Goal: Information Seeking & Learning: Learn about a topic

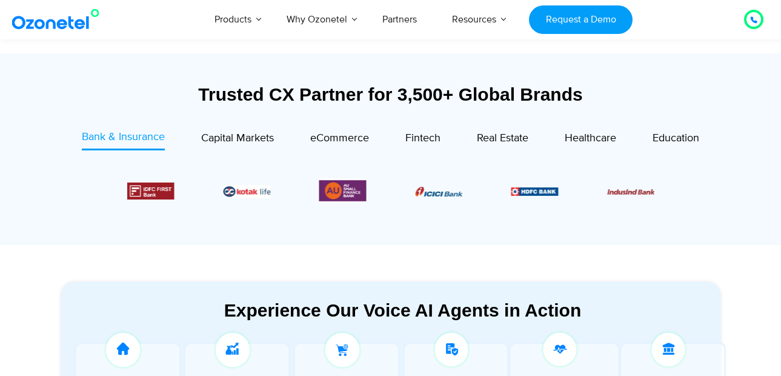
scroll to position [436, 0]
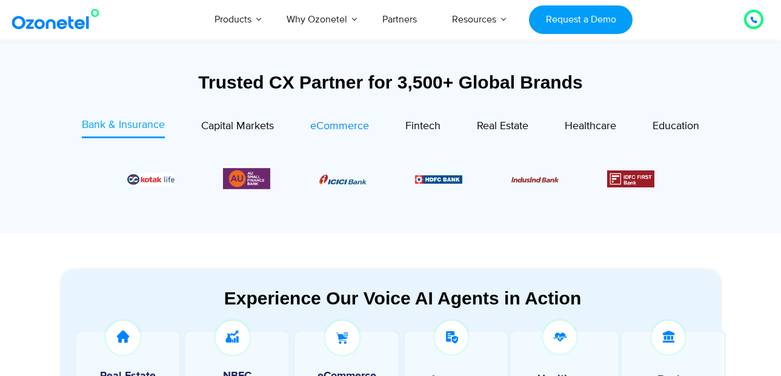
click at [326, 127] on span "eCommerce" at bounding box center [339, 125] width 59 height 13
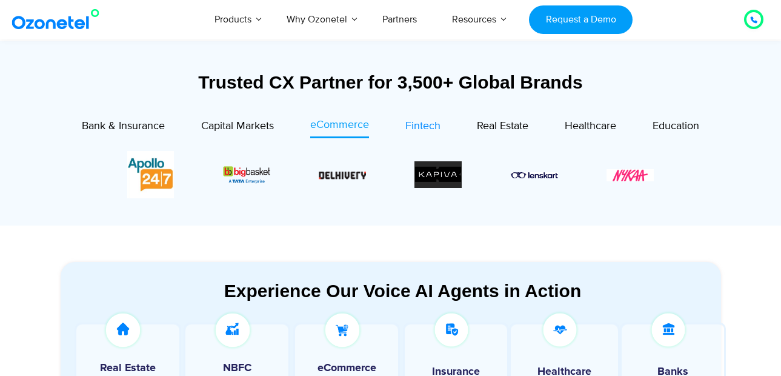
click at [427, 133] on div "Fintech" at bounding box center [422, 126] width 35 height 16
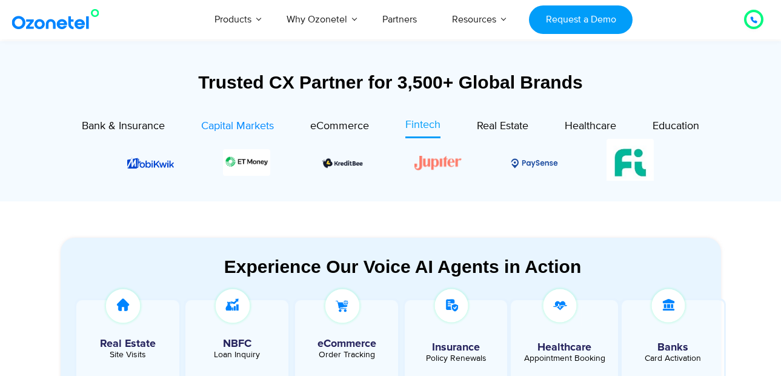
click at [236, 130] on span "Capital Markets" at bounding box center [237, 125] width 73 height 13
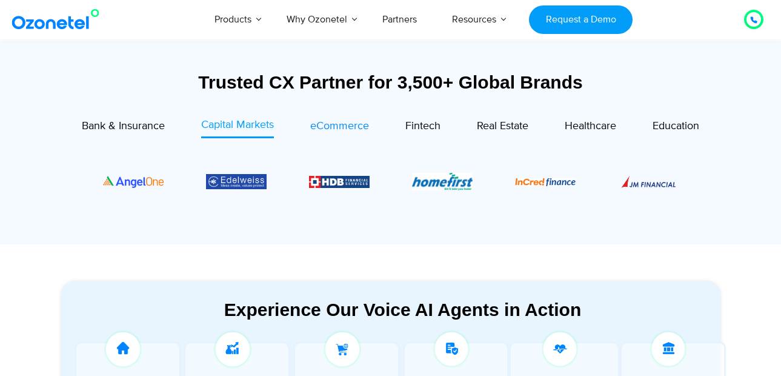
click at [354, 125] on span "eCommerce" at bounding box center [339, 125] width 59 height 13
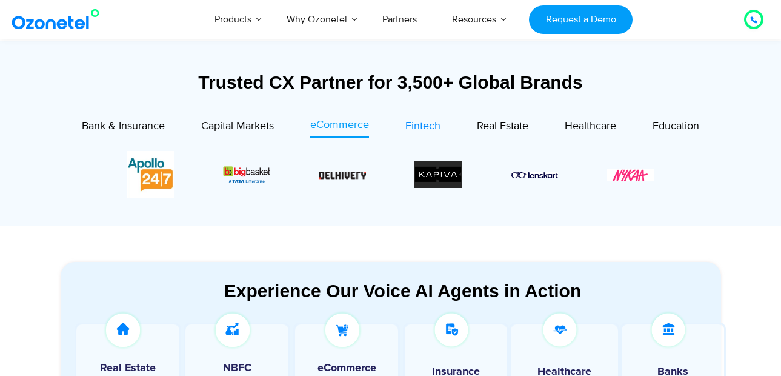
click at [419, 128] on span "Fintech" at bounding box center [422, 125] width 35 height 13
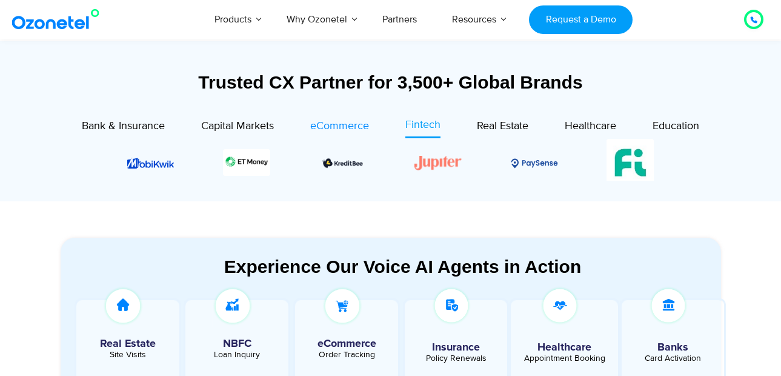
click at [339, 131] on span "eCommerce" at bounding box center [339, 125] width 59 height 13
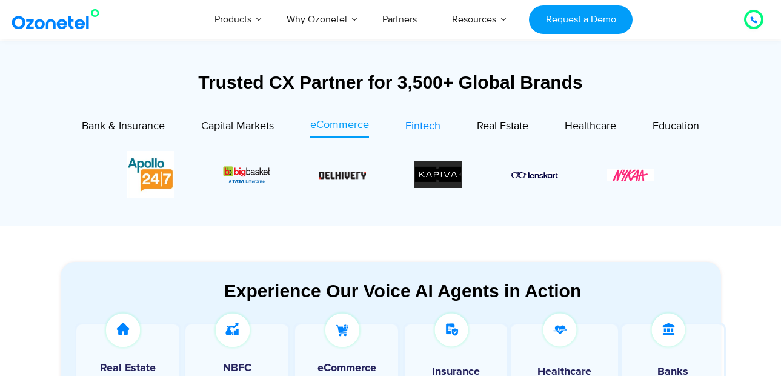
click at [429, 125] on span "Fintech" at bounding box center [422, 125] width 35 height 13
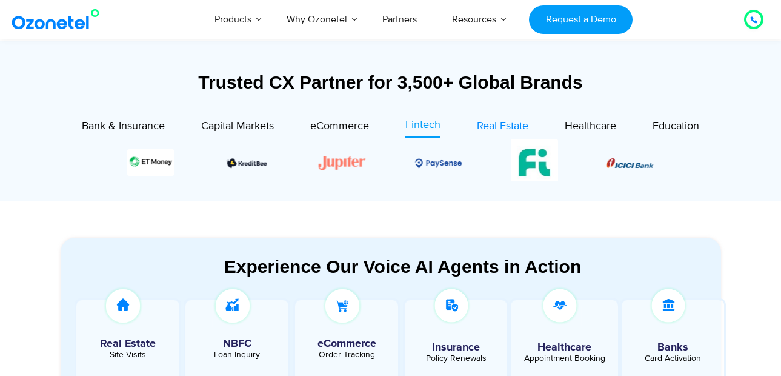
click at [489, 126] on span "Real Estate" at bounding box center [503, 125] width 52 height 13
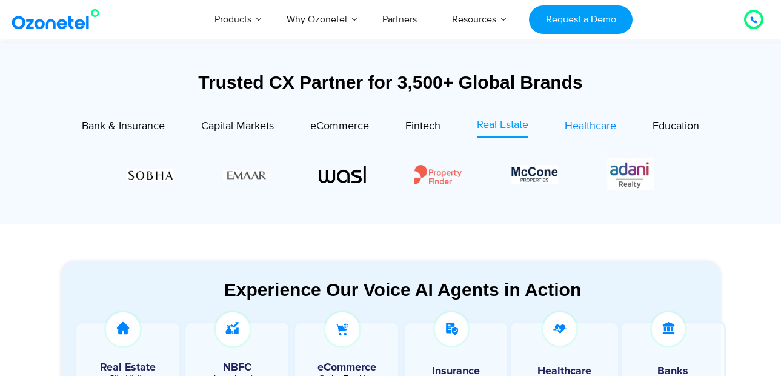
click at [596, 119] on span "Healthcare" at bounding box center [591, 125] width 52 height 13
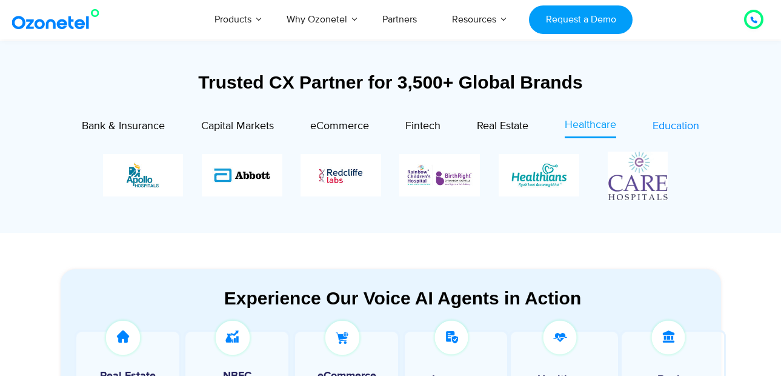
click at [663, 127] on span "Education" at bounding box center [676, 125] width 47 height 13
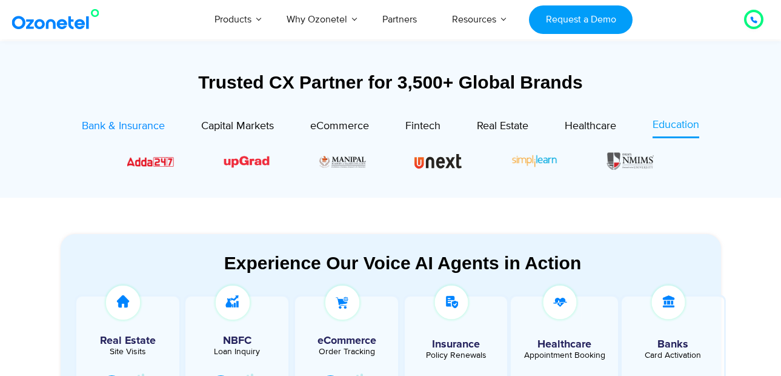
click at [152, 126] on span "Bank & Insurance" at bounding box center [123, 125] width 83 height 13
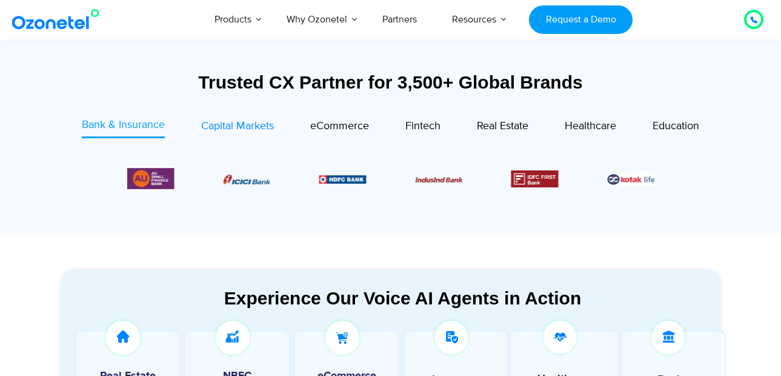
click at [224, 125] on span "Capital Markets" at bounding box center [237, 125] width 73 height 13
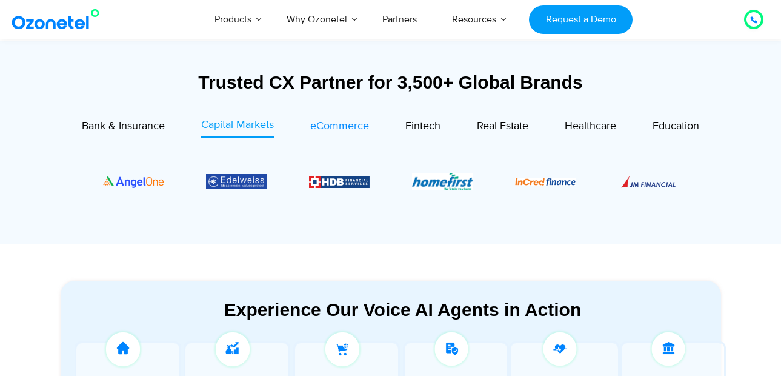
click at [327, 132] on span "eCommerce" at bounding box center [339, 125] width 59 height 13
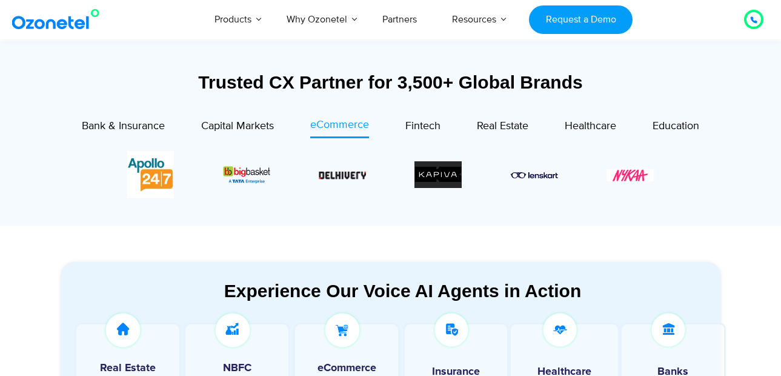
click at [402, 130] on div "Fintech" at bounding box center [405, 127] width 72 height 21
click at [410, 125] on span "Fintech" at bounding box center [422, 125] width 35 height 13
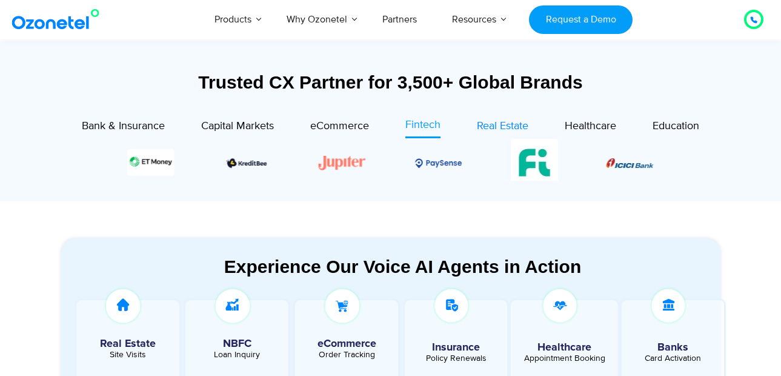
click at [504, 125] on span "Real Estate" at bounding box center [503, 125] width 52 height 13
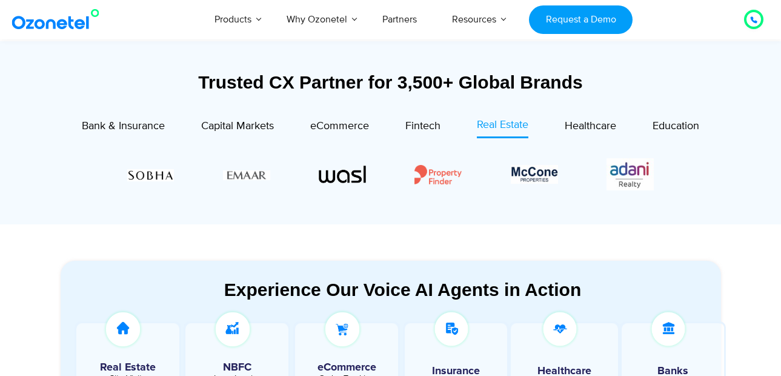
click at [565, 128] on div "Healthcare" at bounding box center [572, 127] width 88 height 21
click at [587, 127] on span "Healthcare" at bounding box center [591, 125] width 52 height 13
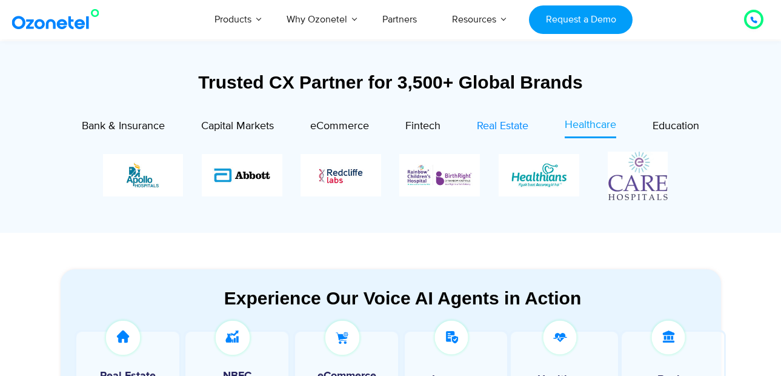
click at [489, 125] on span "Real Estate" at bounding box center [503, 125] width 52 height 13
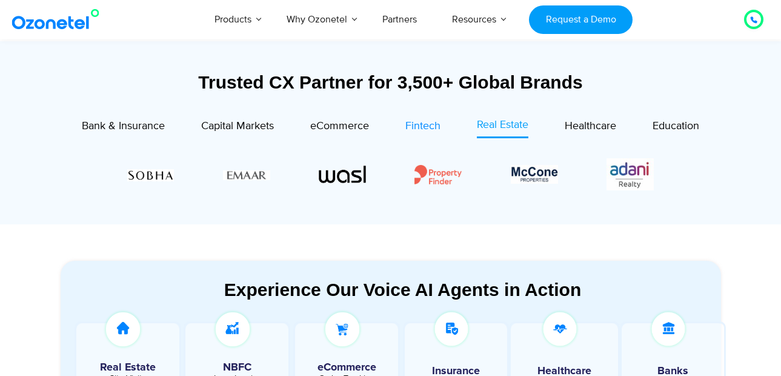
click at [405, 124] on span "Fintech" at bounding box center [422, 125] width 35 height 13
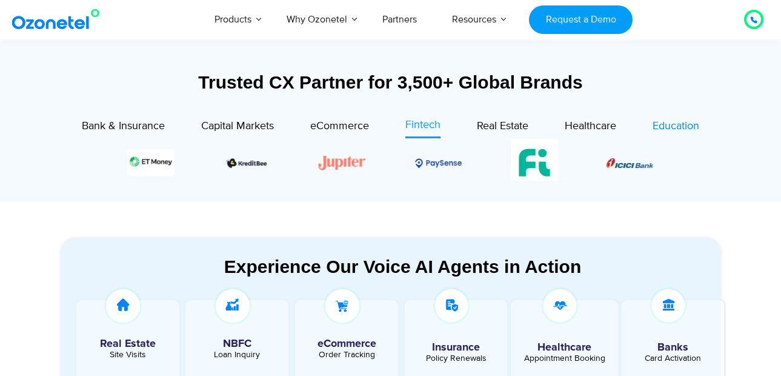
click at [675, 124] on span "Education" at bounding box center [676, 125] width 47 height 13
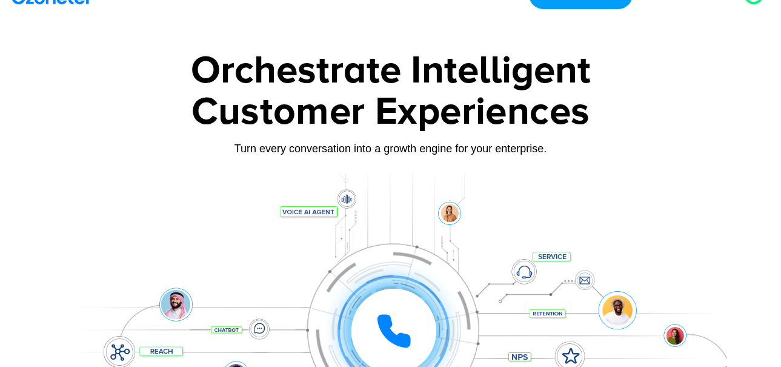
scroll to position [0, 0]
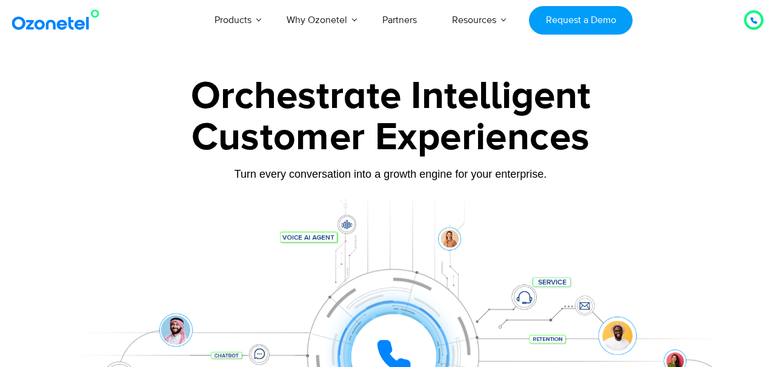
click at [51, 155] on div "Orchestrate Intelligent Customer Experiences Turn every conversation into a gro…" at bounding box center [390, 277] width 691 height 401
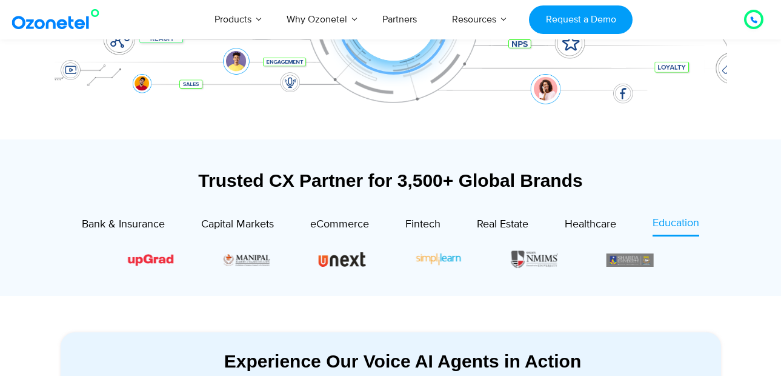
scroll to position [364, 0]
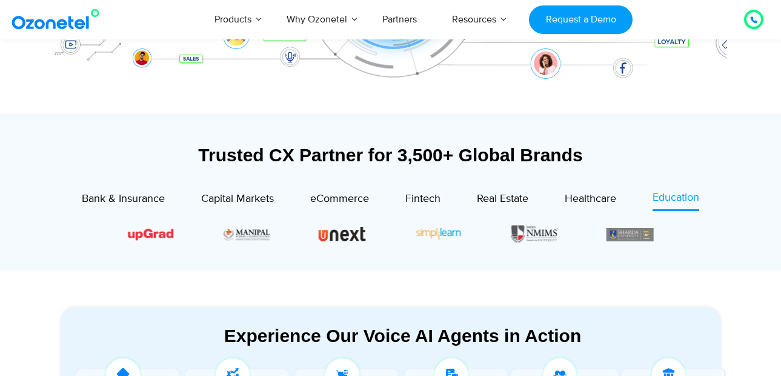
drag, startPoint x: 301, startPoint y: 195, endPoint x: 636, endPoint y: 267, distance: 342.8
click at [636, 267] on div "Trusted CX Partner for 3,500+ Global Brands Bank & Insurance Capital Markets" at bounding box center [391, 192] width 673 height 156
drag, startPoint x: 52, startPoint y: 191, endPoint x: 279, endPoint y: 234, distance: 230.6
click at [278, 234] on div "Bank & Insurance Capital Markets" at bounding box center [391, 227] width 636 height 75
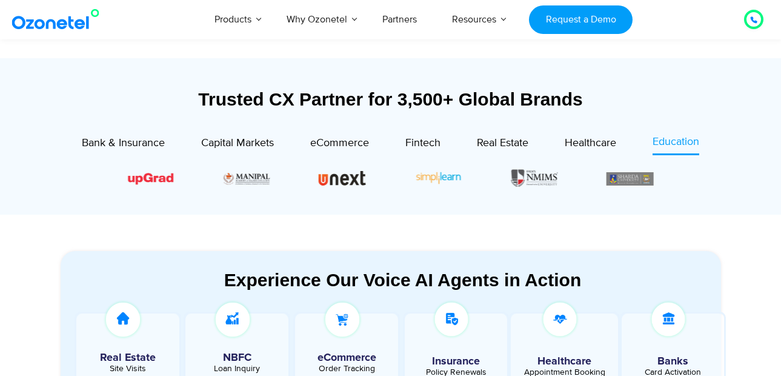
scroll to position [509, 0]
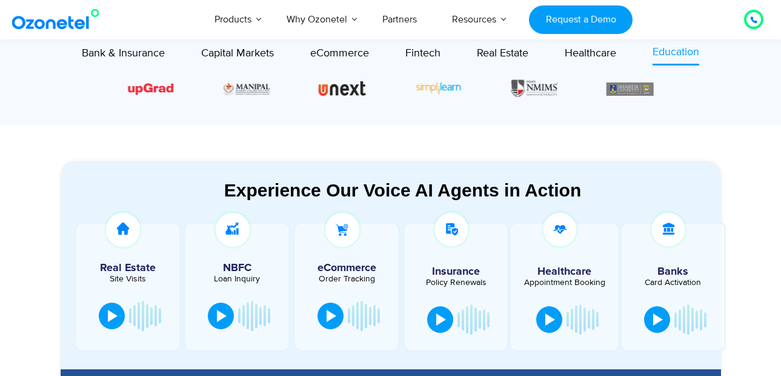
click at [165, 118] on div "Bank & Insurance Capital Markets" at bounding box center [391, 81] width 636 height 75
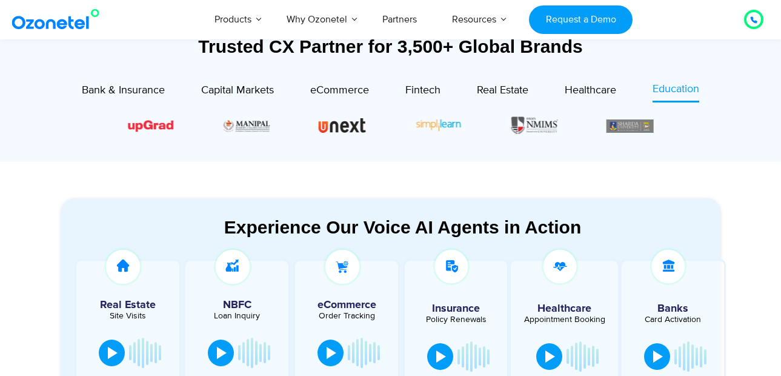
scroll to position [436, 0]
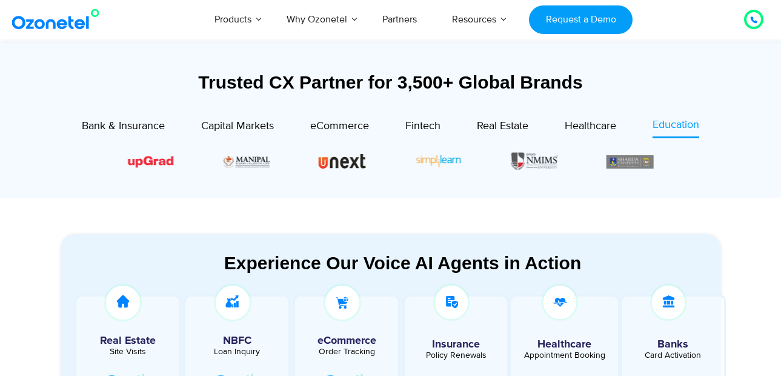
drag, startPoint x: 66, startPoint y: 119, endPoint x: 648, endPoint y: 185, distance: 585.5
click at [645, 188] on div "Bank & Insurance Capital Markets" at bounding box center [391, 154] width 636 height 75
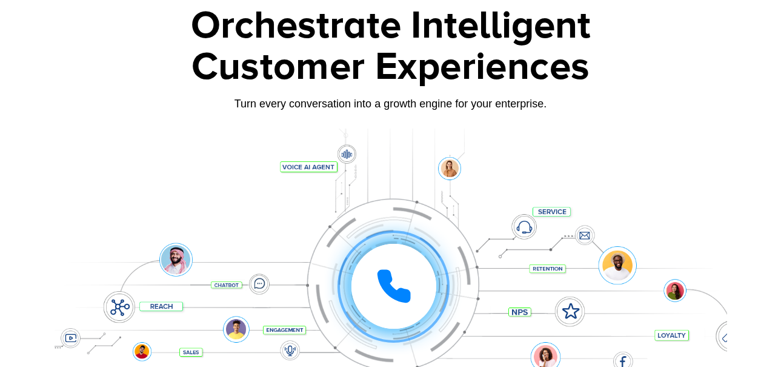
scroll to position [0, 0]
